Goal: Find specific page/section

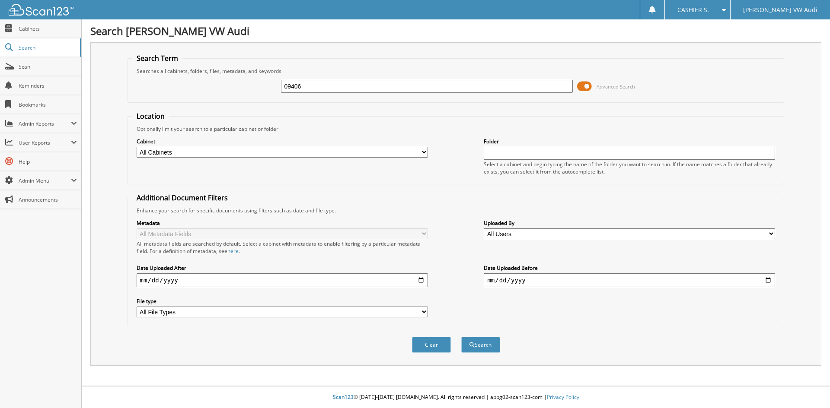
type input "09406"
click at [461, 337] on button "Search" at bounding box center [480, 345] width 39 height 16
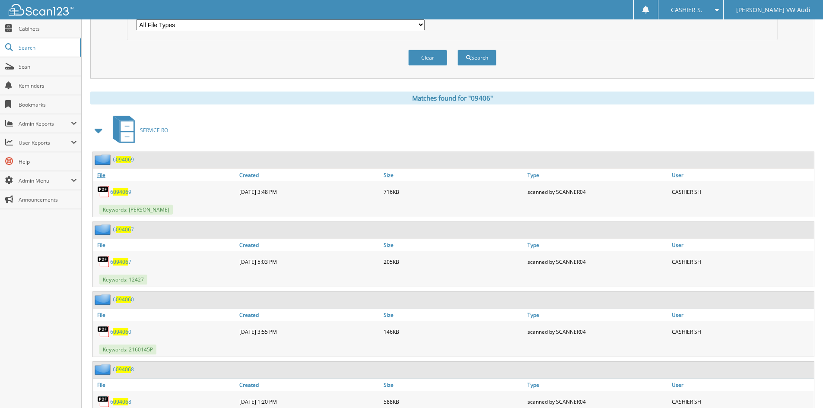
scroll to position [303, 0]
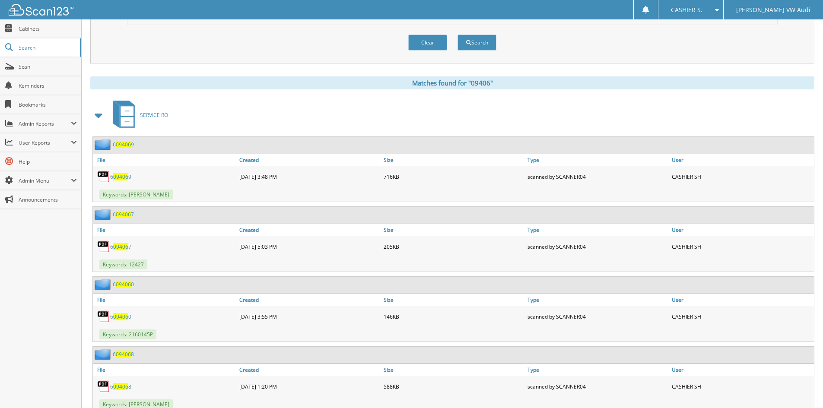
click at [99, 114] on span at bounding box center [99, 116] width 12 height 16
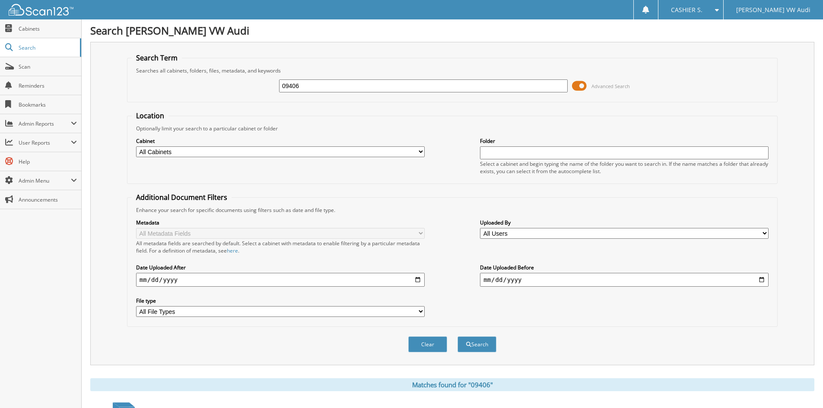
scroll to position [0, 0]
